Goal: Task Accomplishment & Management: Manage account settings

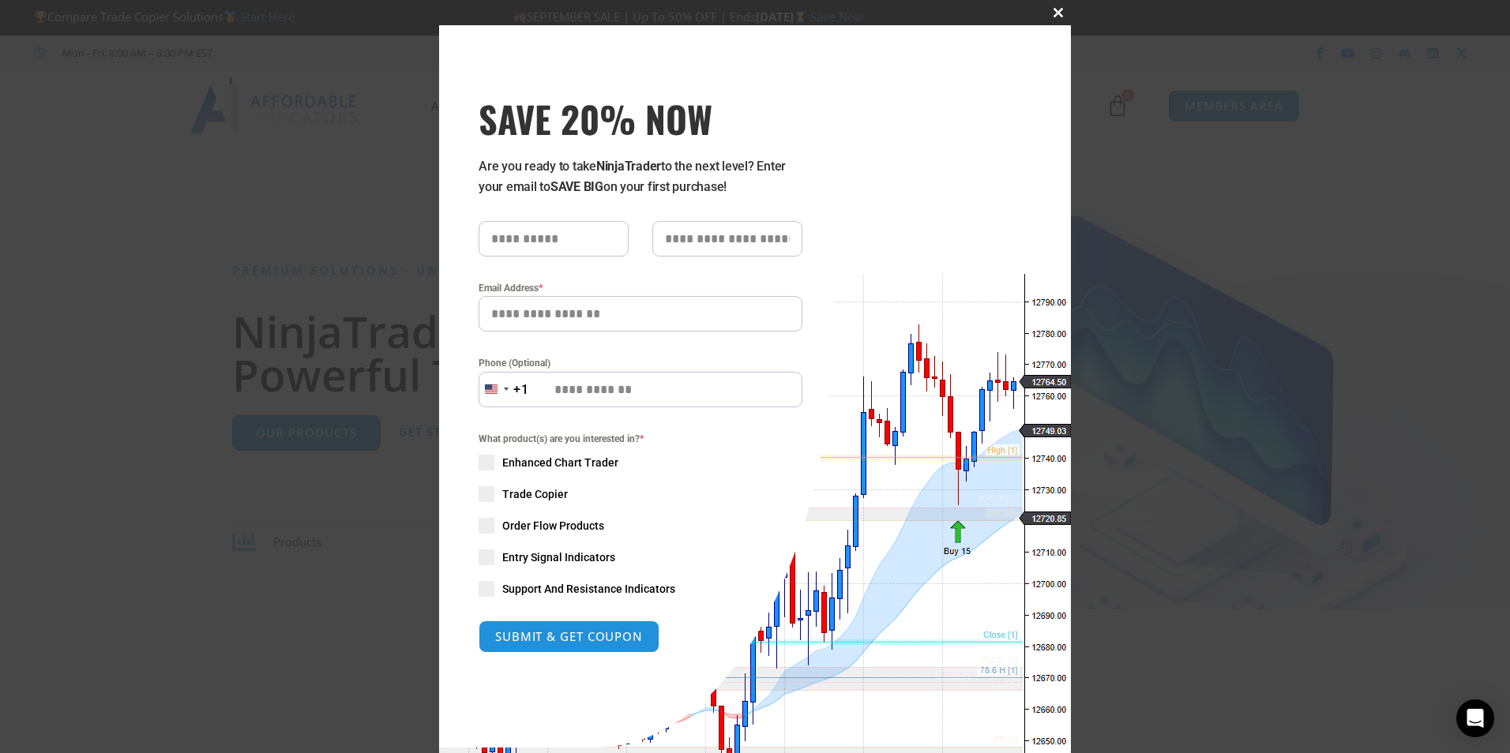
click at [1045, 13] on span at bounding box center [1057, 12] width 25 height 9
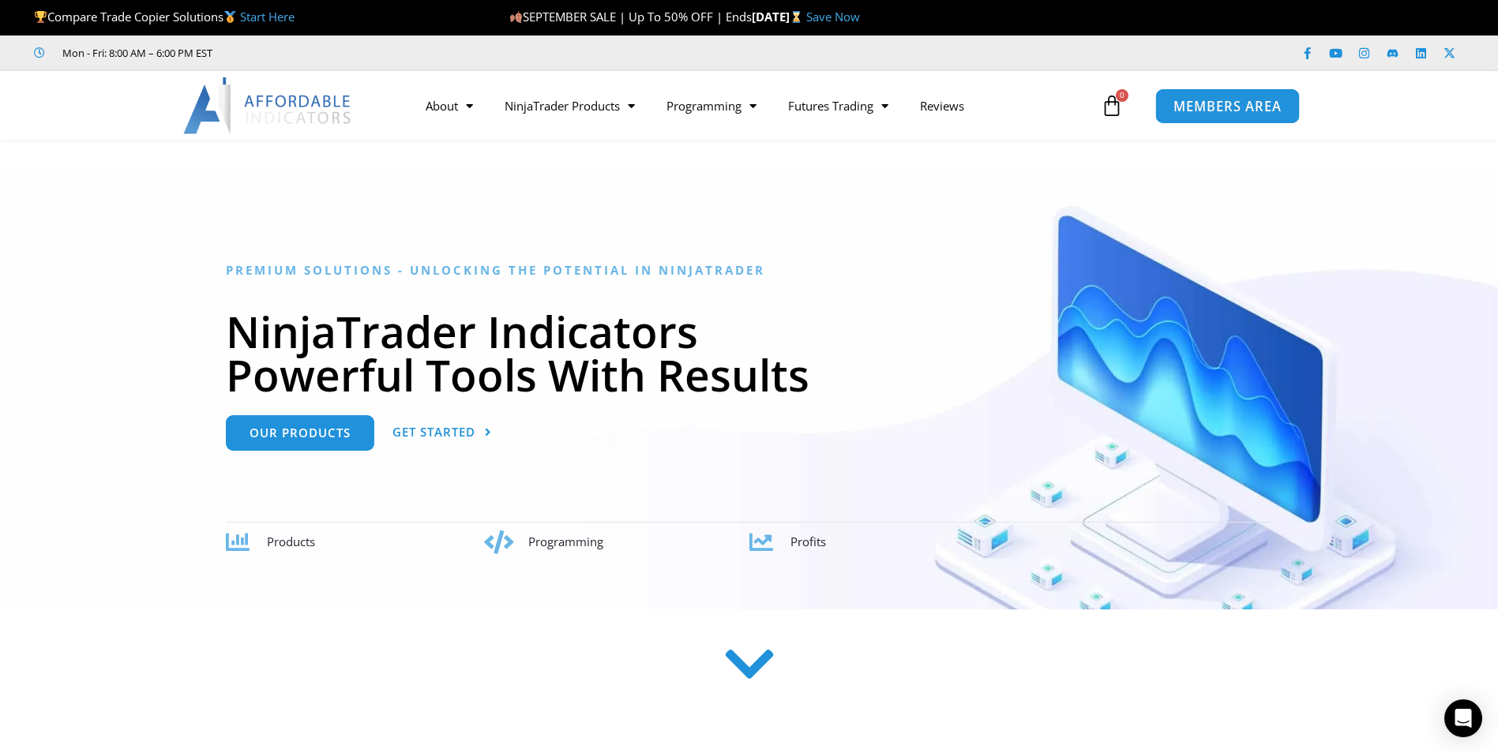
click at [1237, 103] on span "MEMBERS AREA" at bounding box center [1227, 105] width 108 height 13
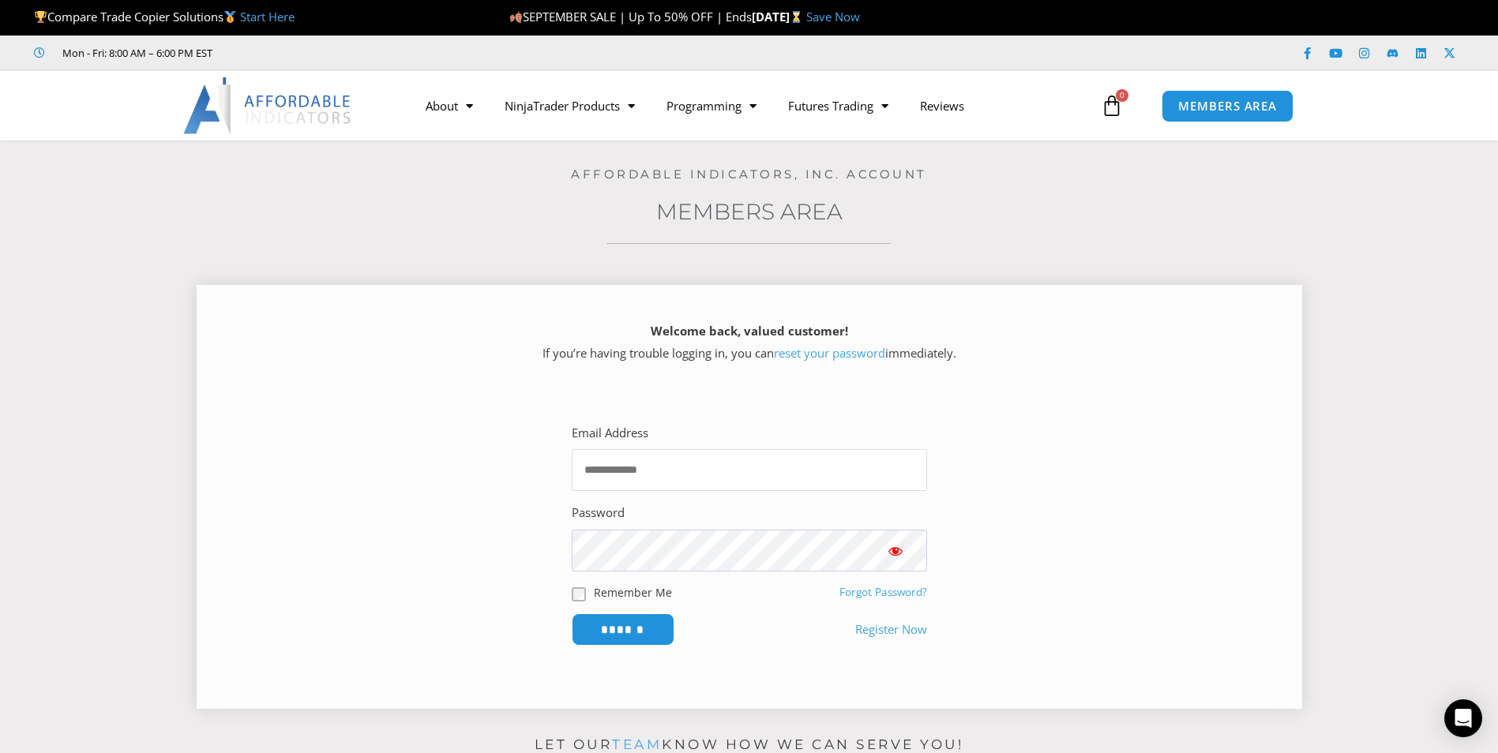
click at [625, 468] on input "Email Address" at bounding box center [749, 470] width 355 height 42
type input "**********"
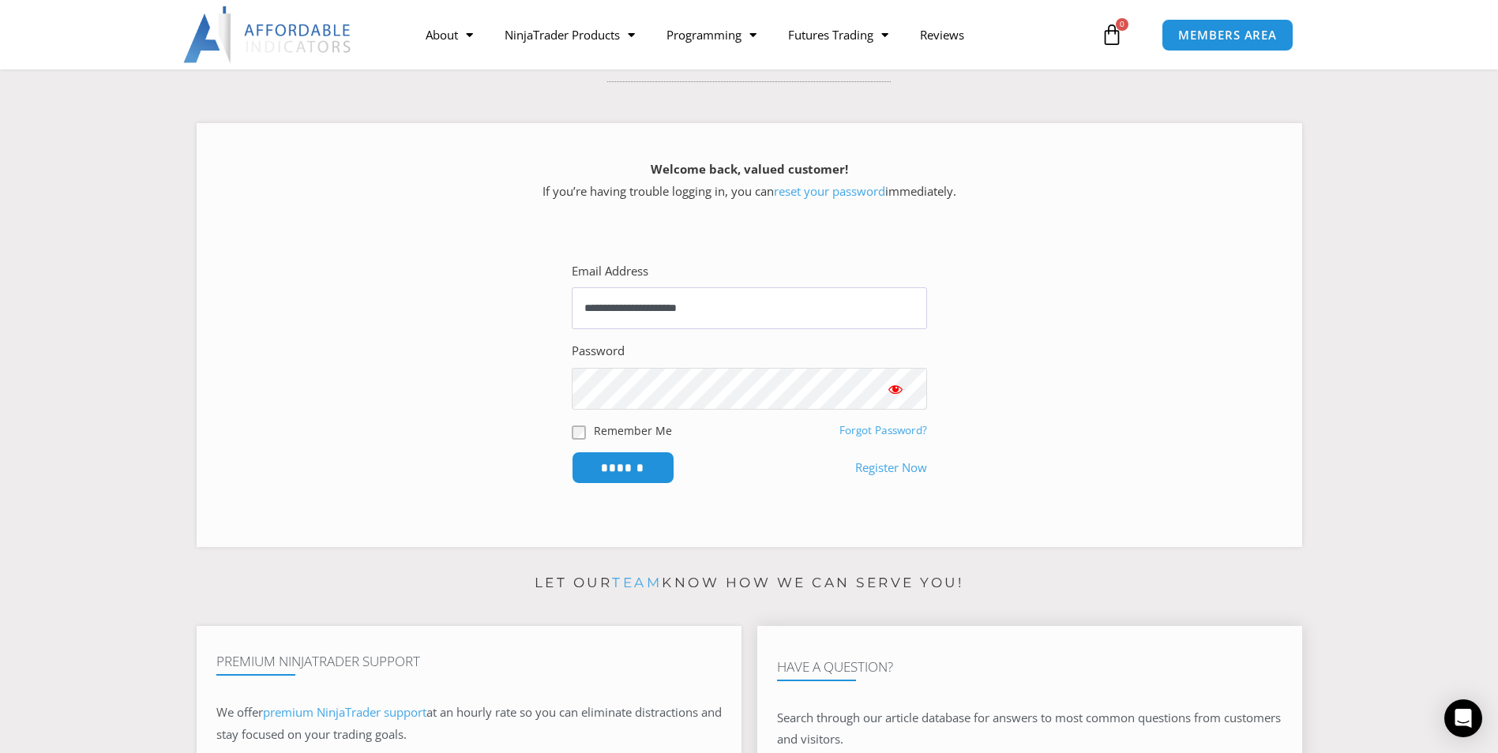
scroll to position [158, 0]
click at [893, 394] on span "Show password" at bounding box center [896, 393] width 16 height 16
click at [613, 478] on input "******" at bounding box center [623, 472] width 108 height 34
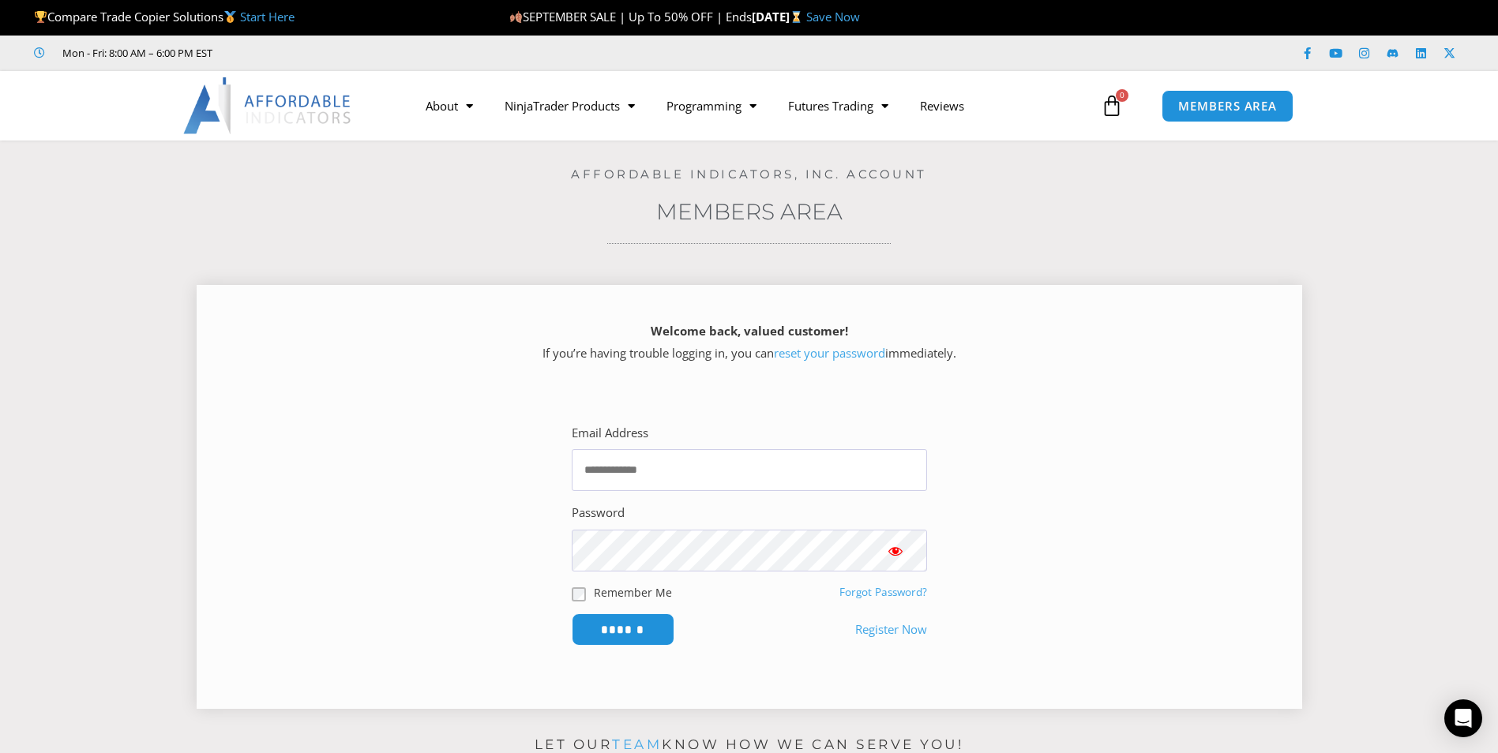
click at [839, 355] on link "reset your password" at bounding box center [829, 353] width 111 height 16
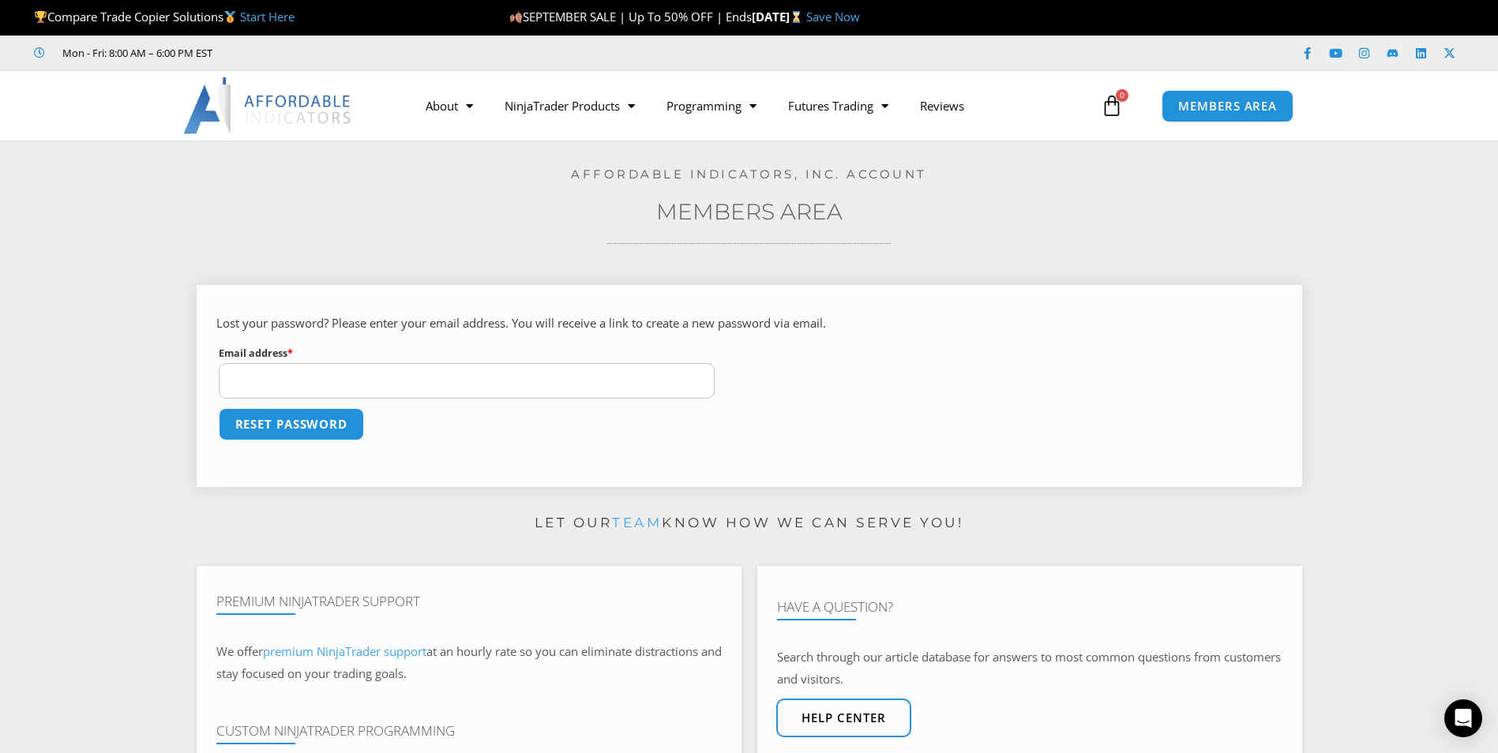
click at [452, 385] on input "Email address * Required" at bounding box center [467, 381] width 497 height 36
type input "**********"
click at [284, 422] on button "Reset password" at bounding box center [291, 424] width 153 height 34
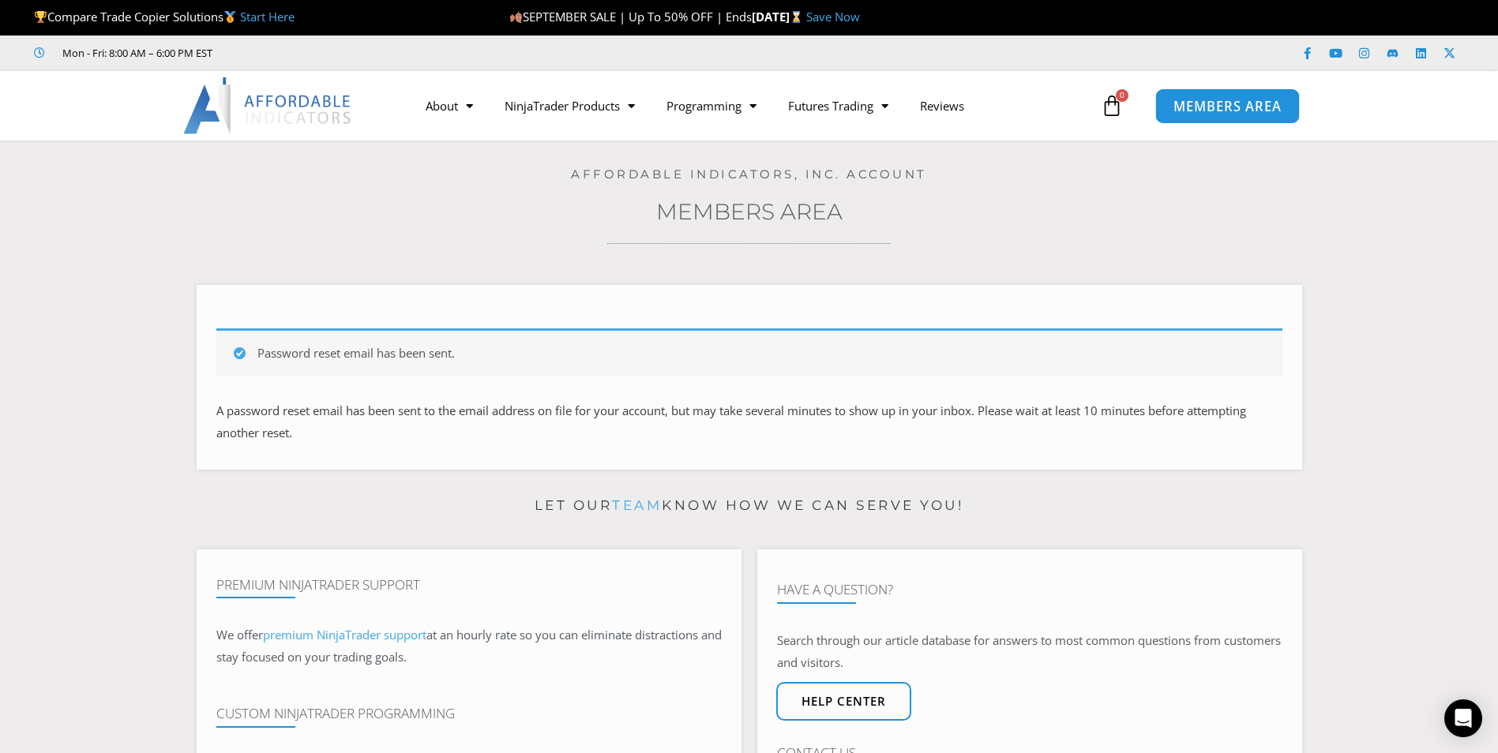
click at [1214, 105] on span "MEMBERS AREA" at bounding box center [1227, 105] width 108 height 13
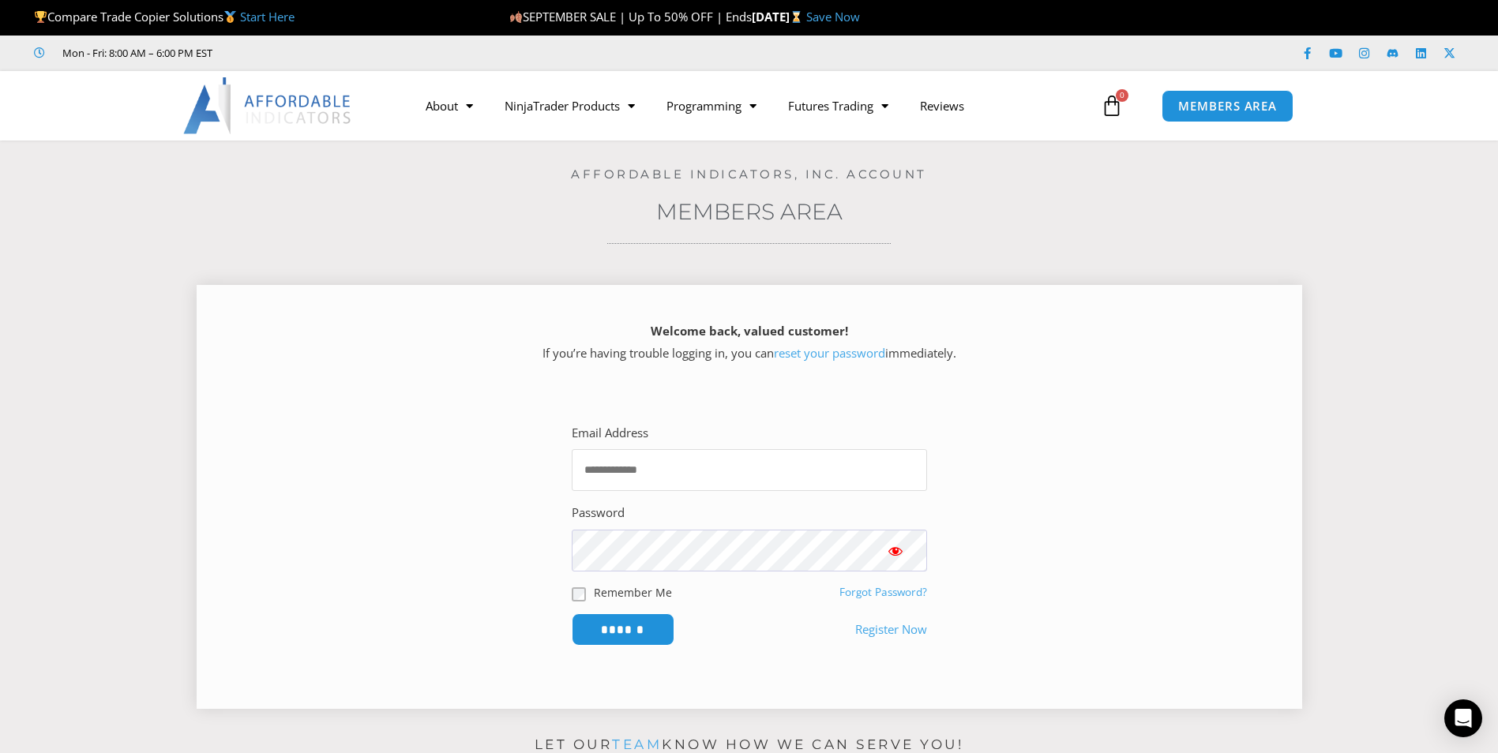
click at [717, 464] on input "Email Address" at bounding box center [749, 470] width 355 height 42
type input "**********"
click at [906, 550] on button "Show password" at bounding box center [895, 551] width 63 height 42
click at [902, 553] on span "Show password" at bounding box center [896, 551] width 16 height 16
click at [634, 621] on input "******" at bounding box center [623, 630] width 108 height 34
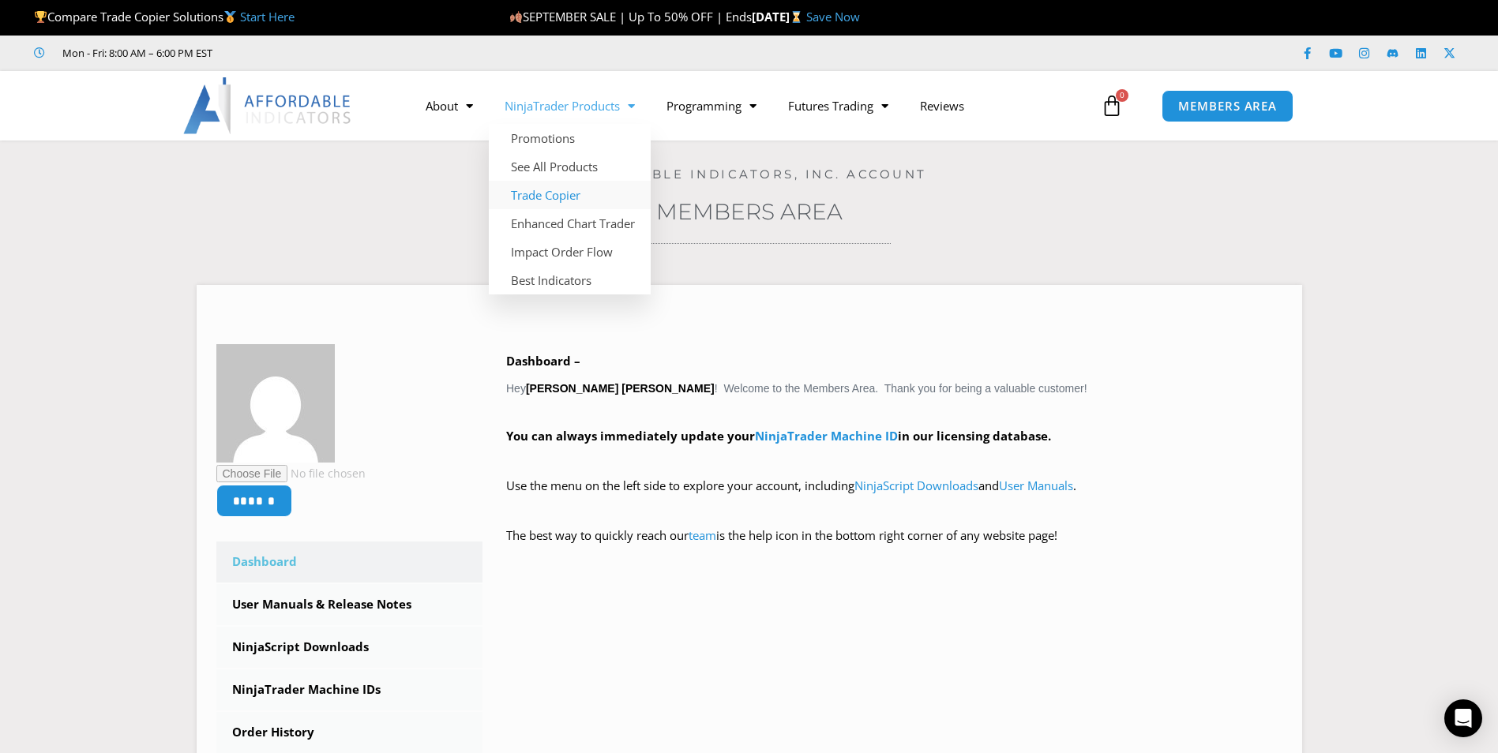
click at [576, 197] on link "Trade Copier" at bounding box center [570, 195] width 162 height 28
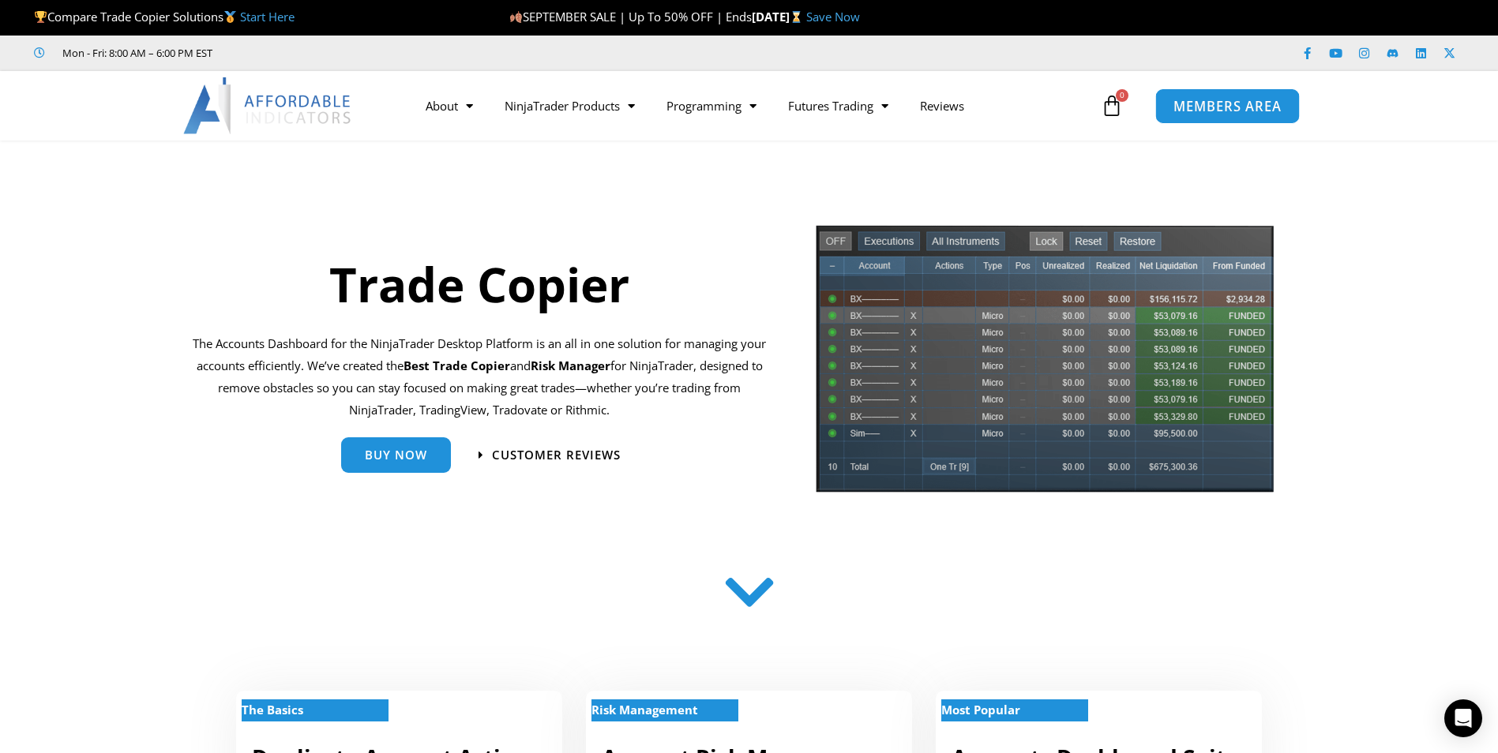
click at [1221, 104] on span "MEMBERS AREA" at bounding box center [1227, 105] width 108 height 13
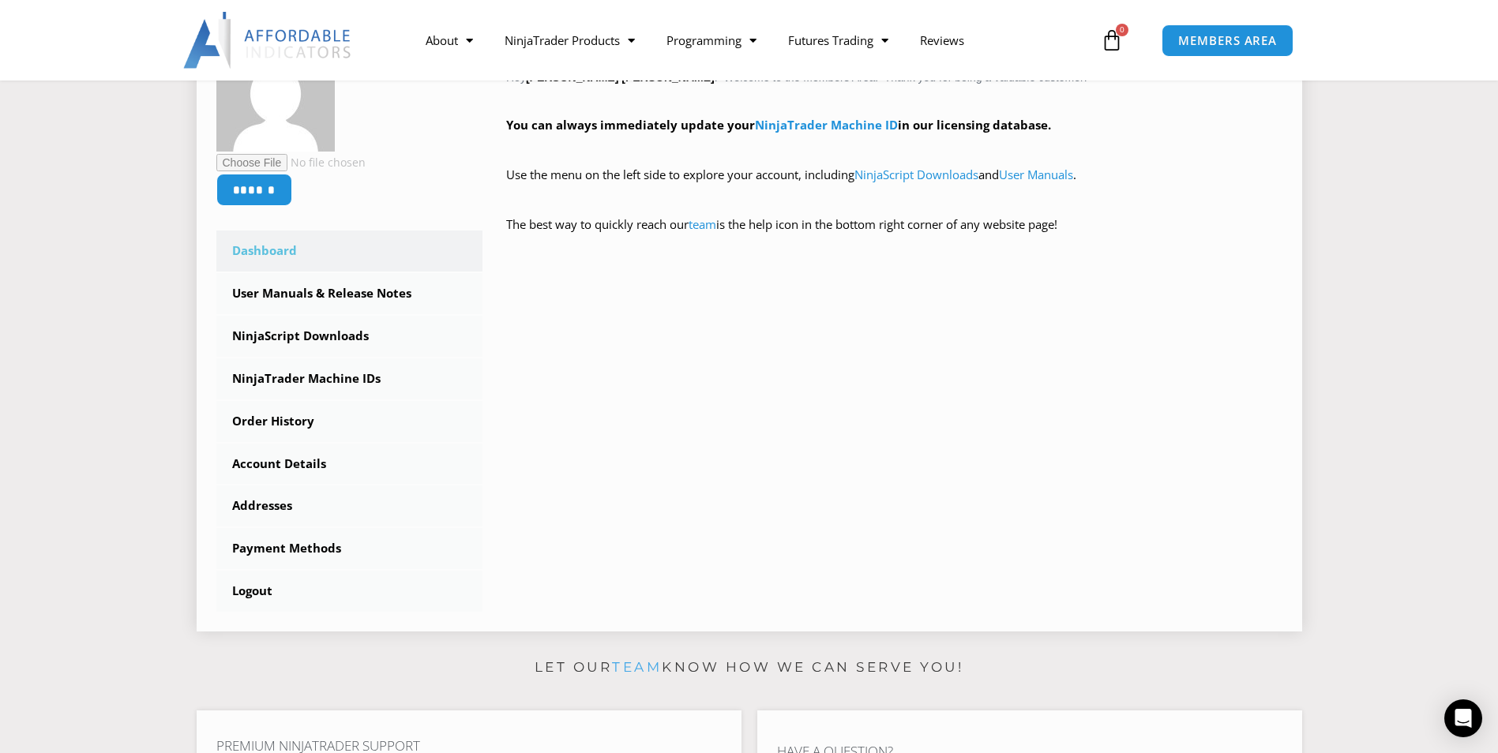
scroll to position [316, 0]
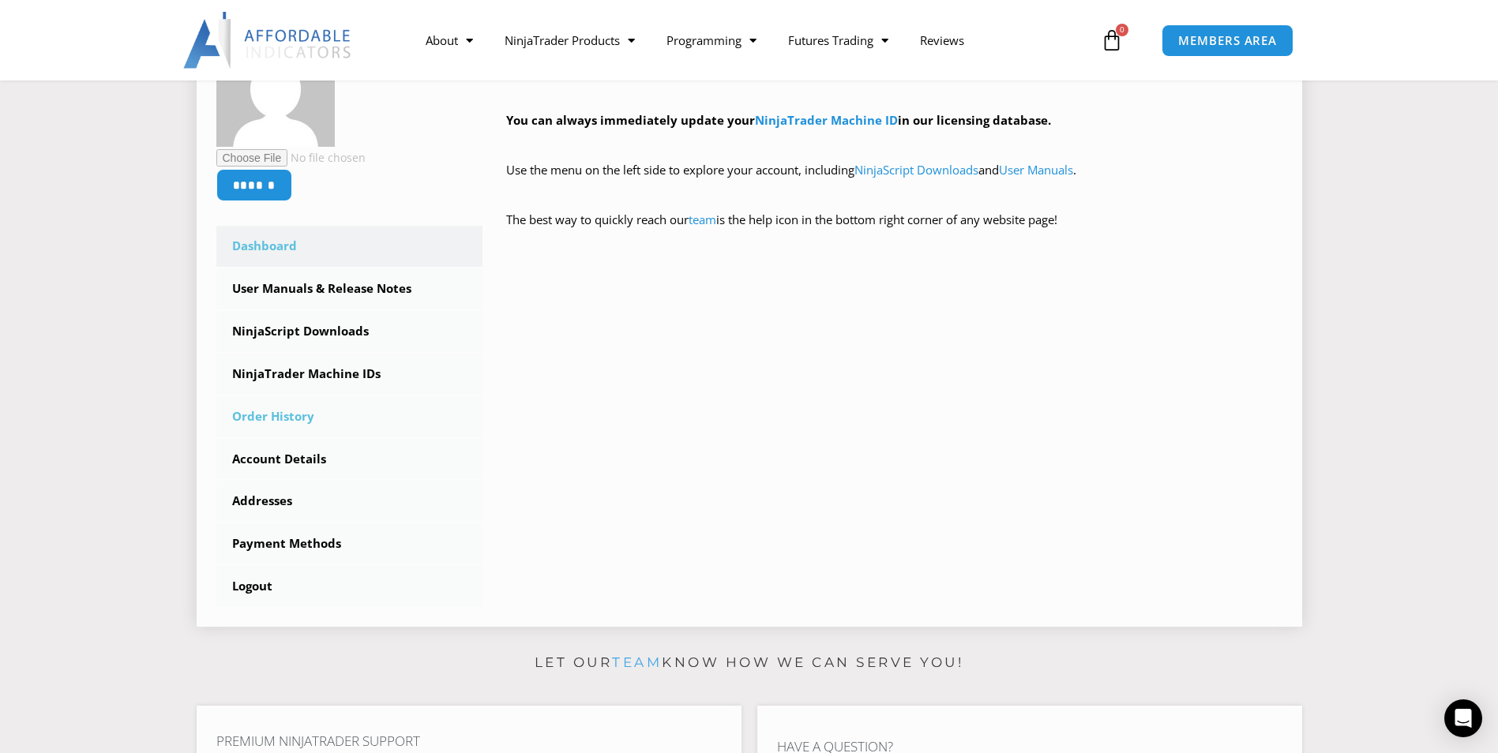
click at [297, 426] on link "Order History" at bounding box center [349, 416] width 267 height 41
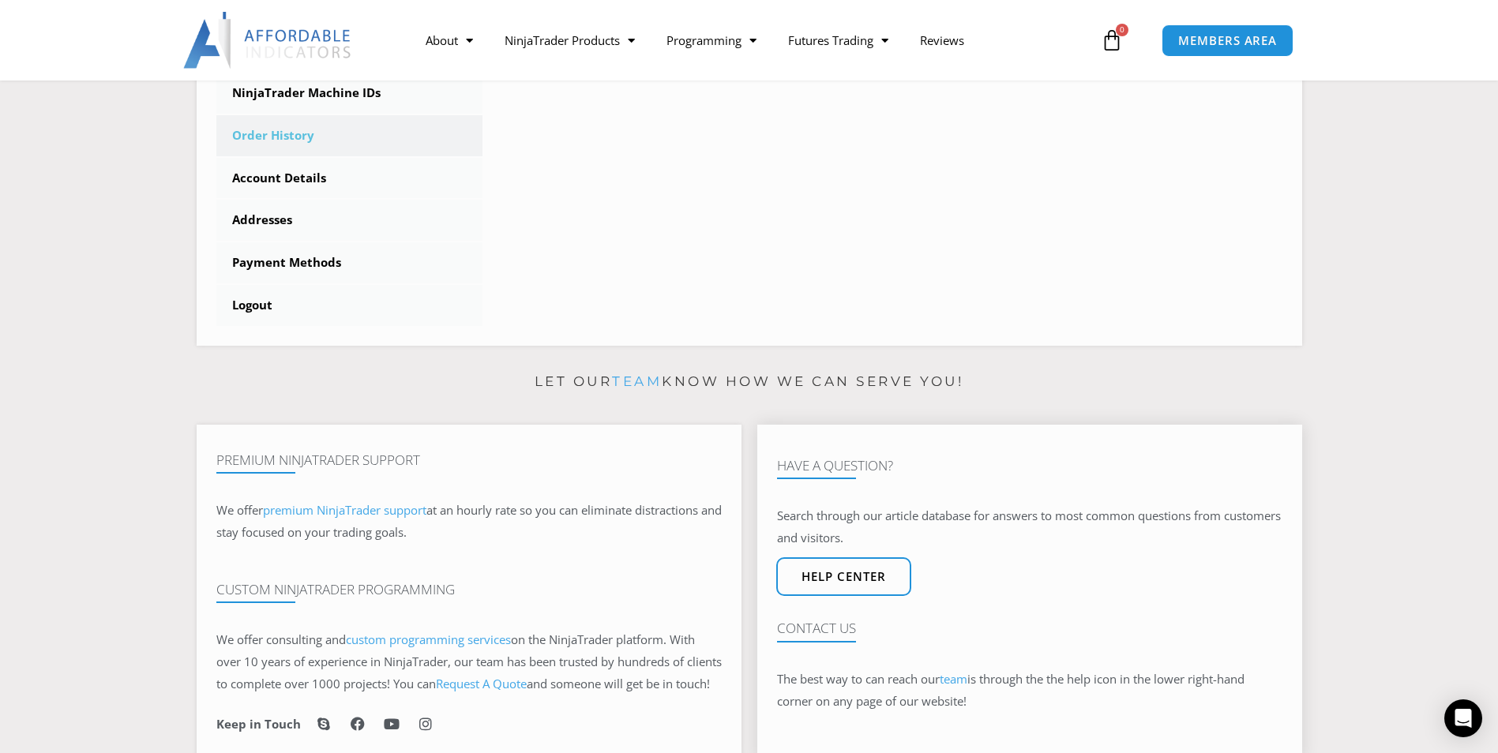
scroll to position [632, 0]
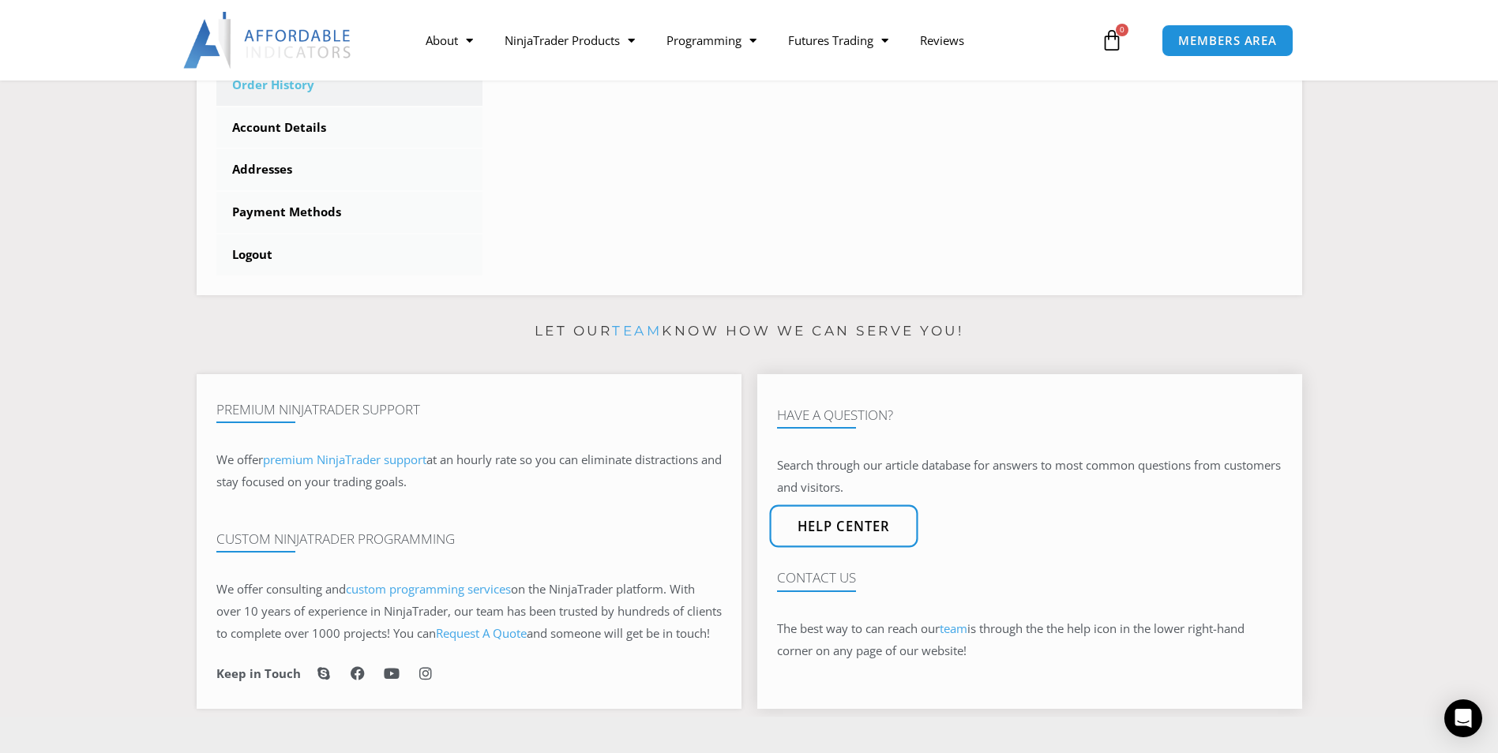
click at [843, 534] on span "Help center" at bounding box center [843, 526] width 93 height 13
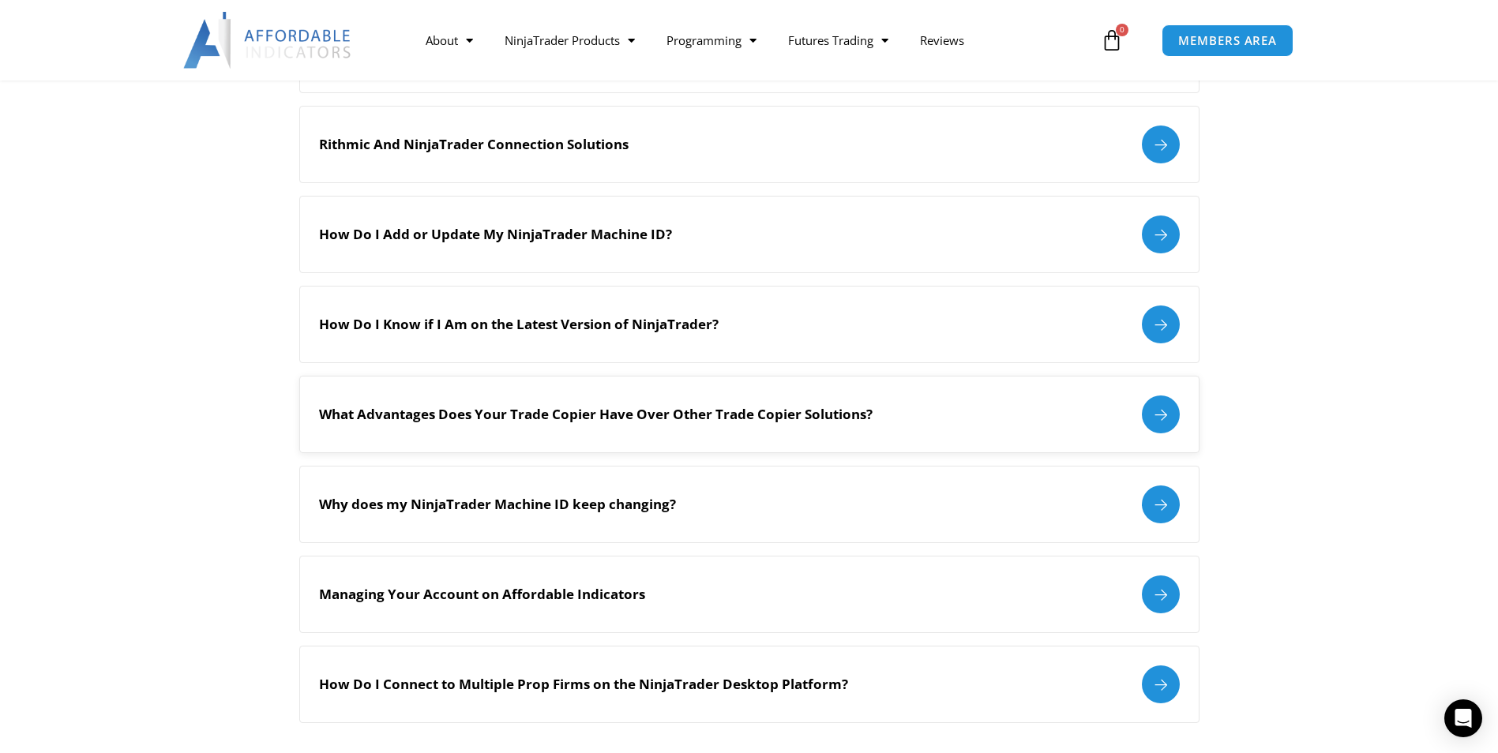
scroll to position [1342, 0]
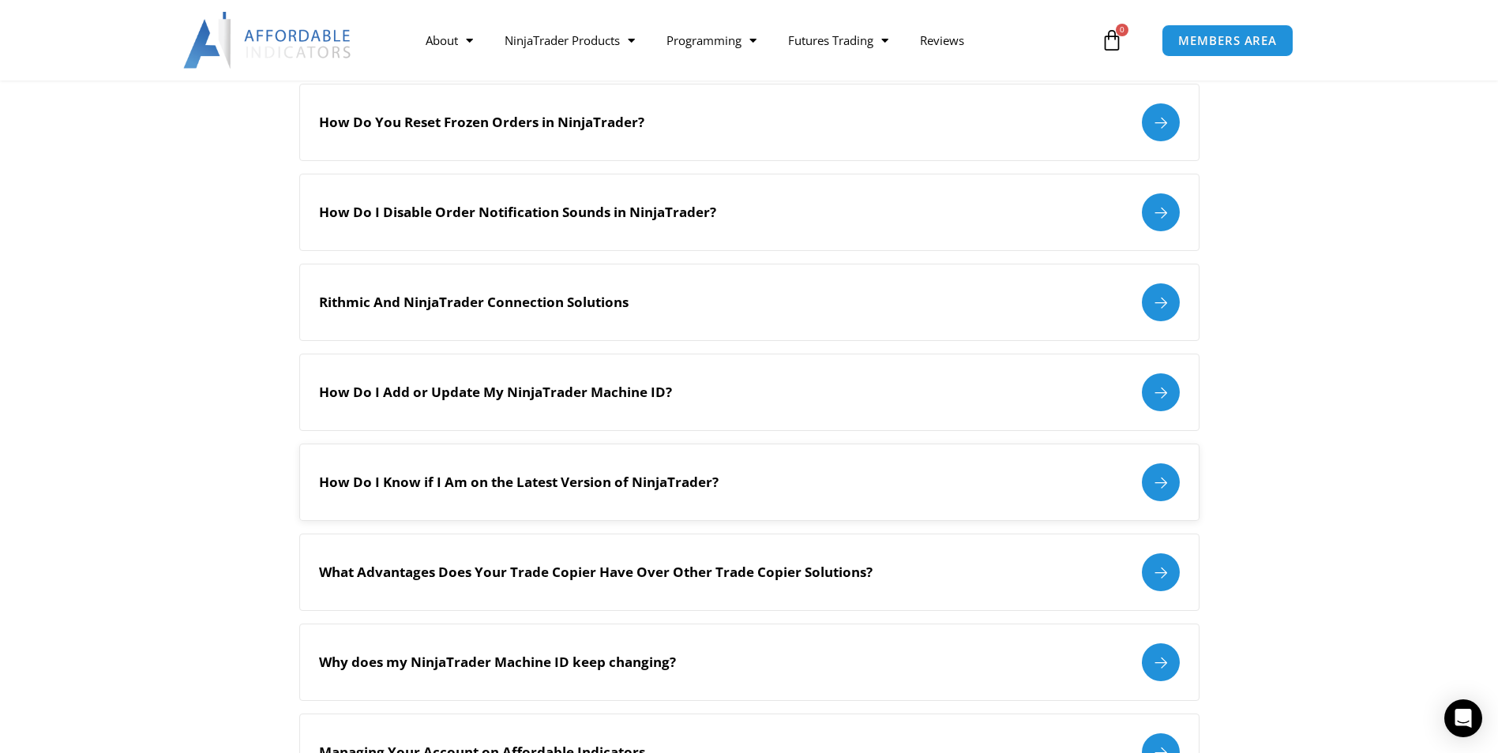
click at [875, 479] on div "How Do I Know if I Am on the Latest Version of NinjaTrader?" at bounding box center [749, 483] width 861 height 38
click at [1155, 489] on div at bounding box center [1161, 483] width 38 height 38
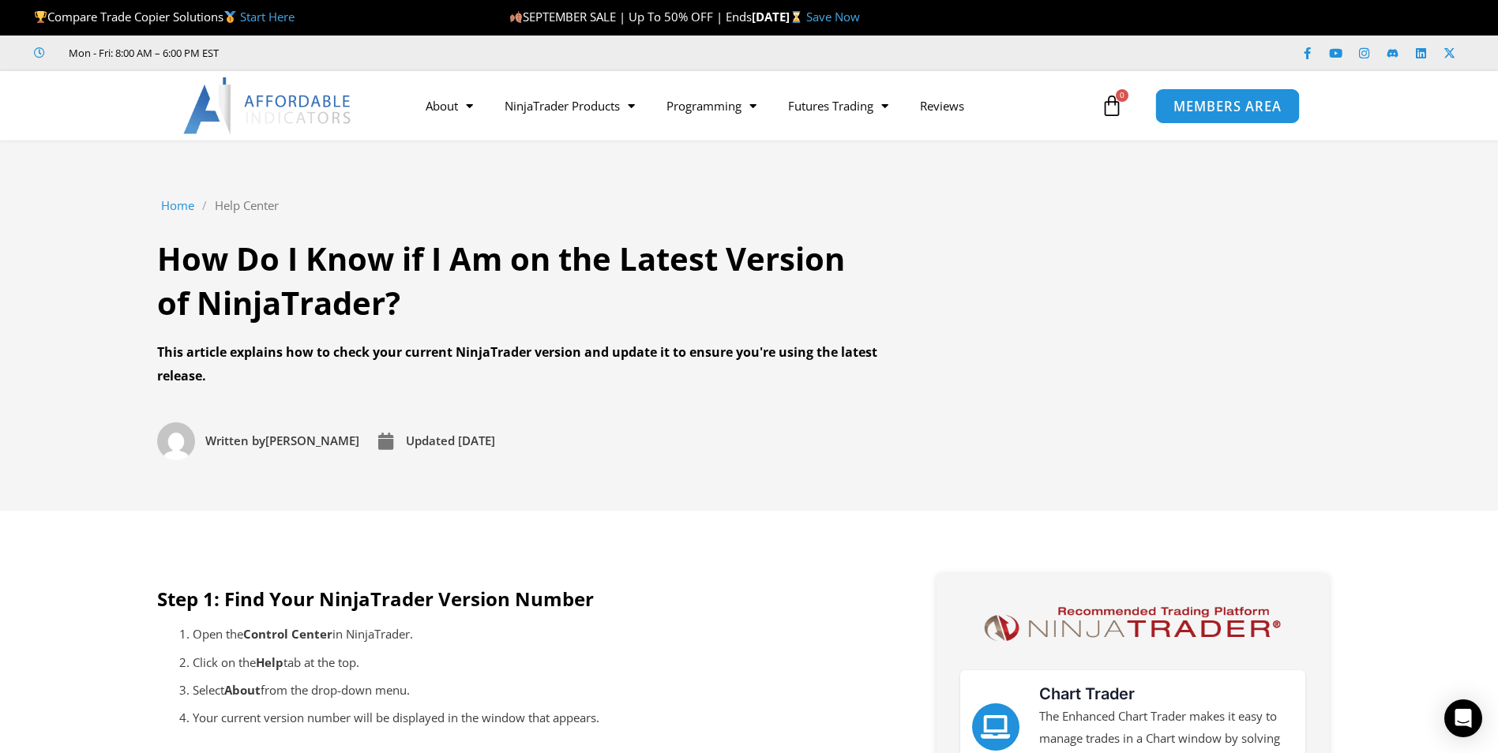
click at [1286, 103] on link "MEMBERS AREA" at bounding box center [1227, 106] width 145 height 36
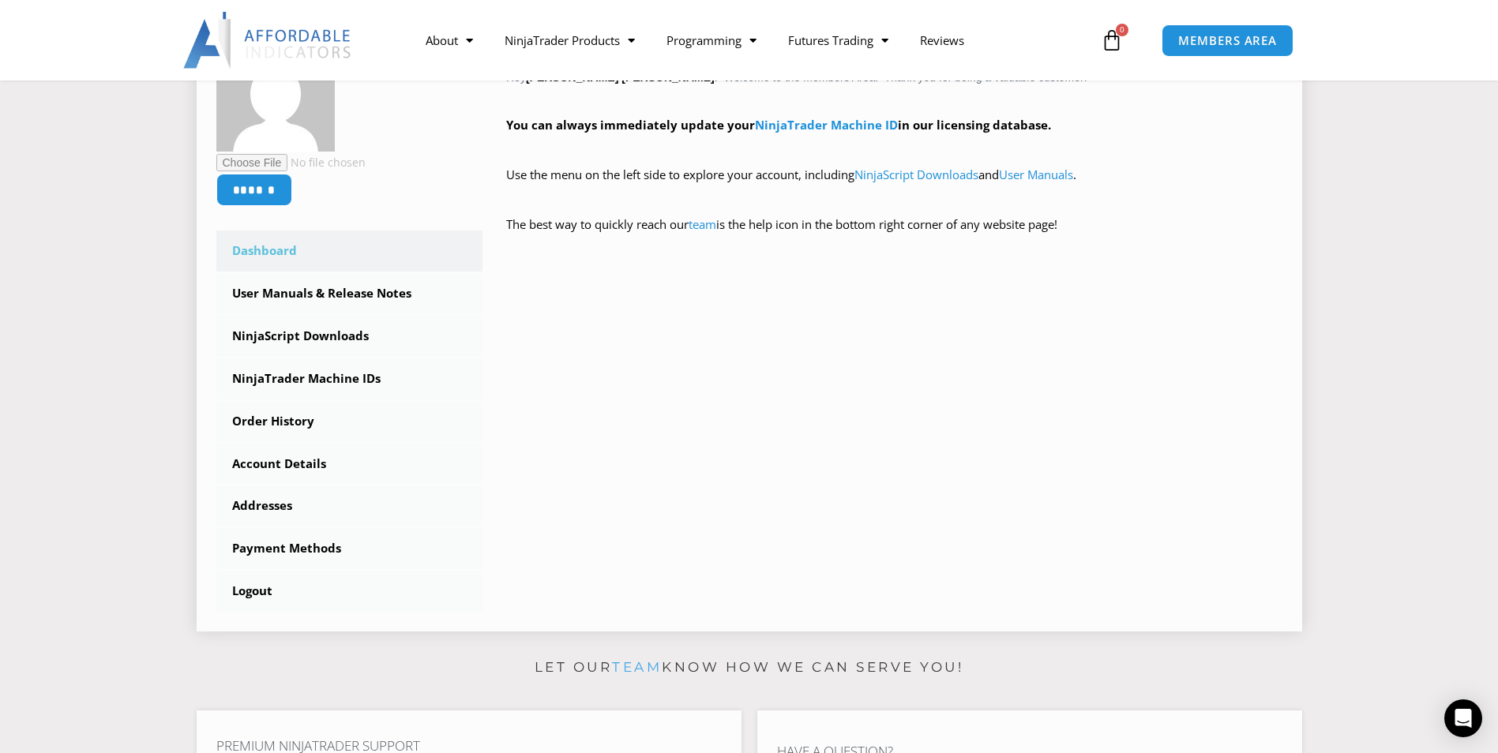
scroll to position [316, 0]
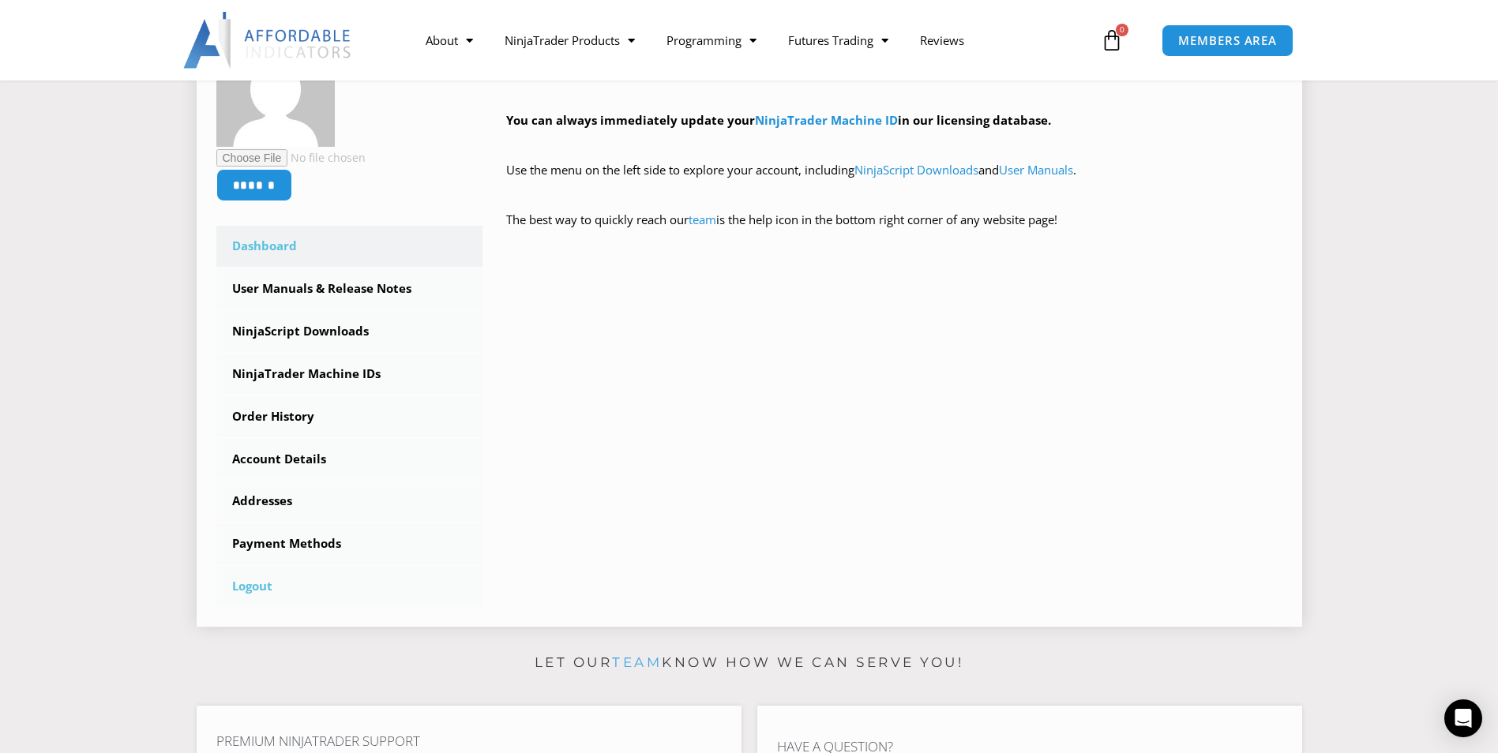
click at [253, 590] on link "Logout" at bounding box center [349, 586] width 267 height 41
